Goal: Transaction & Acquisition: Purchase product/service

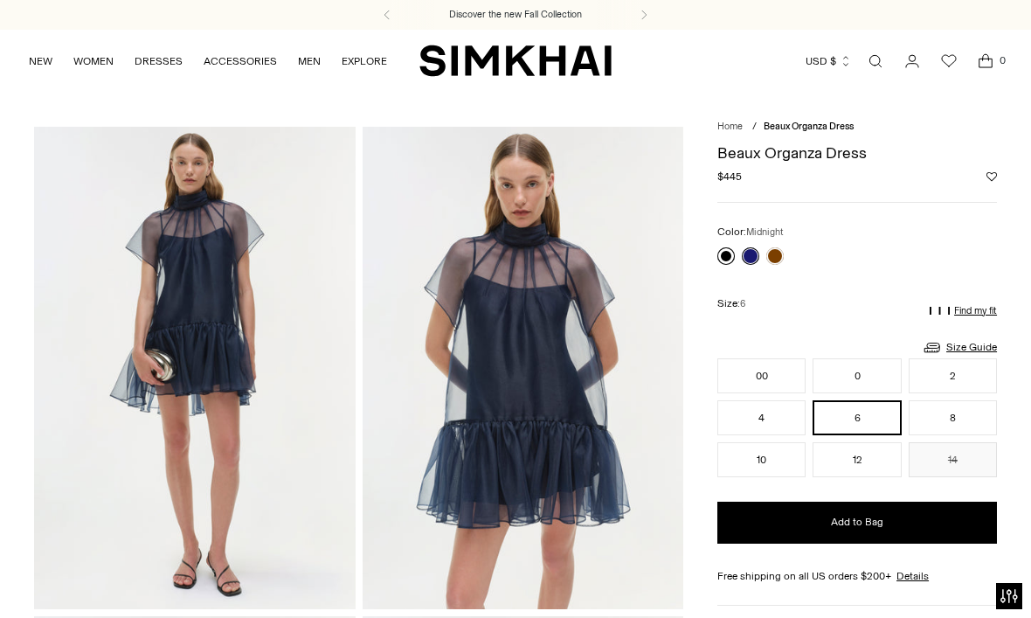
click at [729, 257] on link at bounding box center [725, 255] width 17 height 17
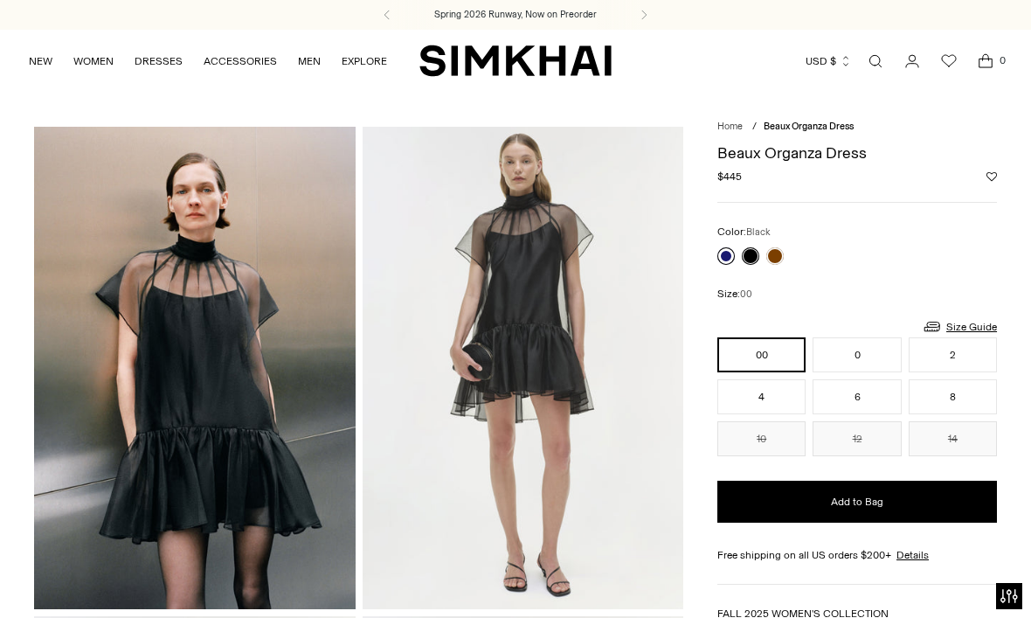
click at [726, 259] on link at bounding box center [725, 255] width 17 height 17
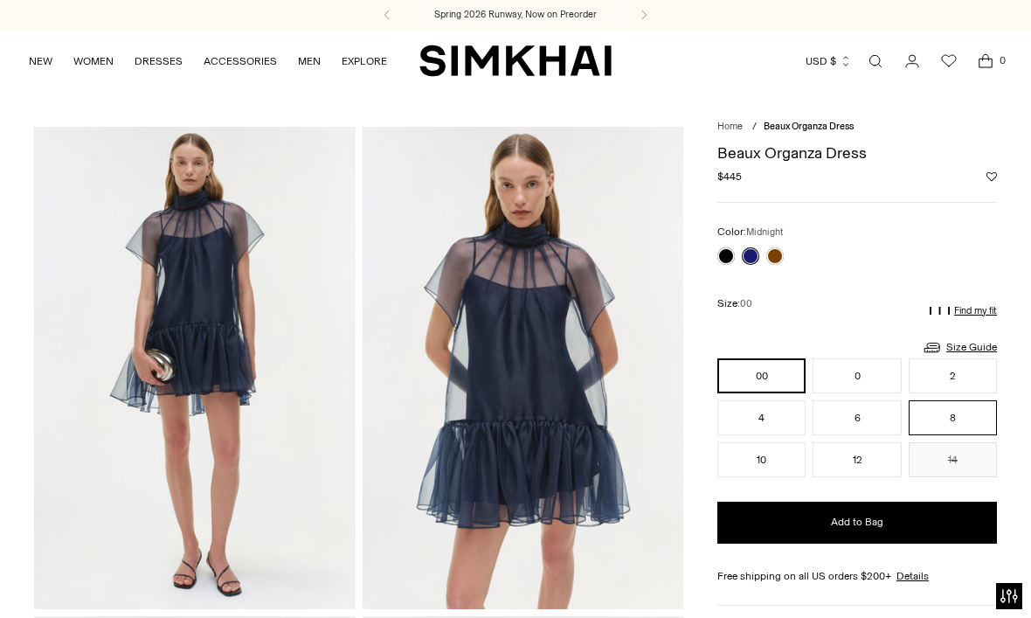
click at [960, 415] on button "8" at bounding box center [953, 417] width 88 height 35
